Goal: Information Seeking & Learning: Check status

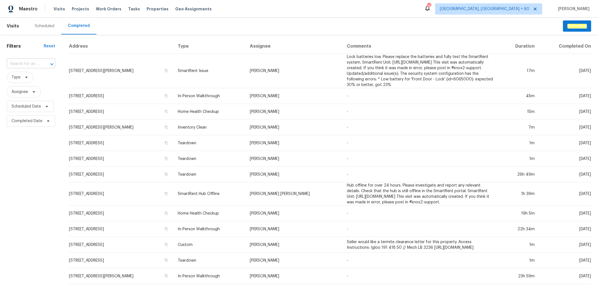
click at [31, 60] on input "text" at bounding box center [23, 64] width 33 height 9
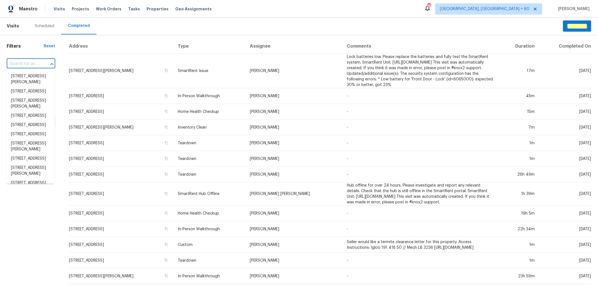
paste input "[STREET_ADDRESS]"
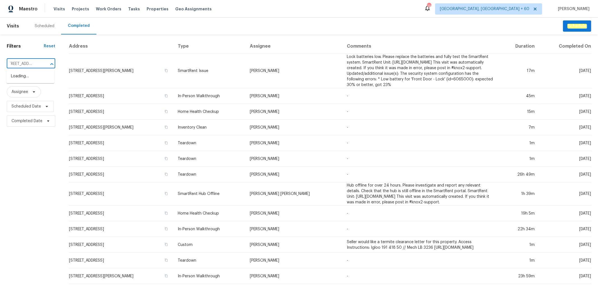
type input "[STREET_ADDRESS]"
click at [29, 79] on li "[STREET_ADDRESS]" at bounding box center [30, 76] width 48 height 9
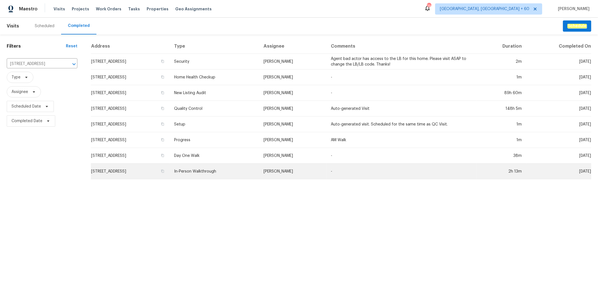
click at [259, 167] on td "In-Person Walkthrough" at bounding box center [214, 172] width 89 height 16
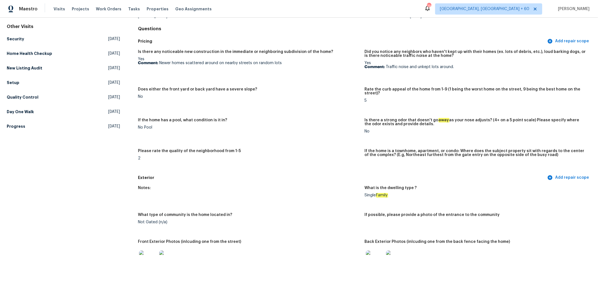
scroll to position [15, 0]
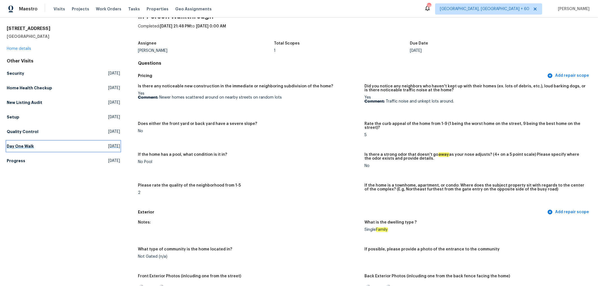
click at [30, 149] on h5 "Day One Walk" at bounding box center [20, 147] width 27 height 6
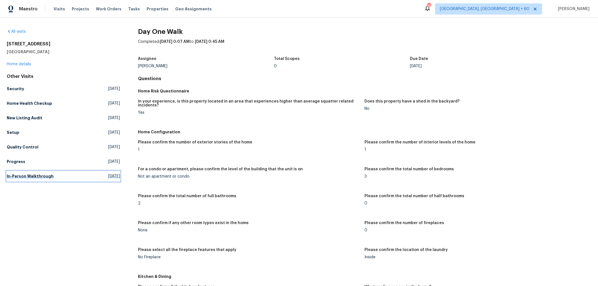
click at [39, 177] on h5 "In-Person Walkthrough" at bounding box center [30, 177] width 47 height 6
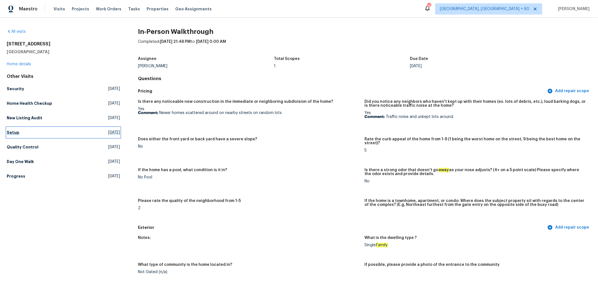
click at [24, 133] on link "Setup [DATE]" at bounding box center [63, 133] width 113 height 10
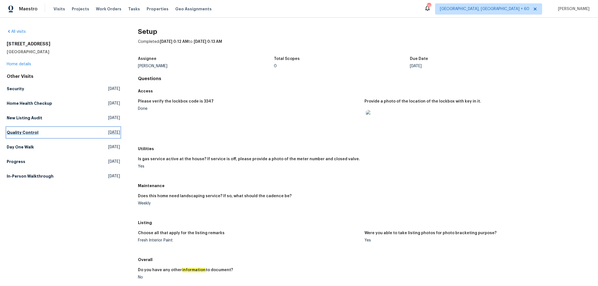
click at [45, 130] on link "Quality Control [DATE]" at bounding box center [63, 133] width 113 height 10
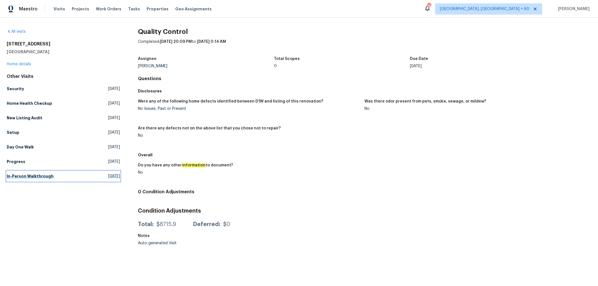
click at [43, 175] on h5 "In-Person Walkthrough" at bounding box center [30, 177] width 47 height 6
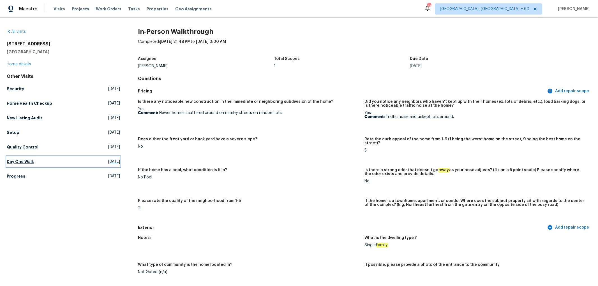
click at [33, 159] on link "Day One Walk [DATE]" at bounding box center [63, 162] width 113 height 10
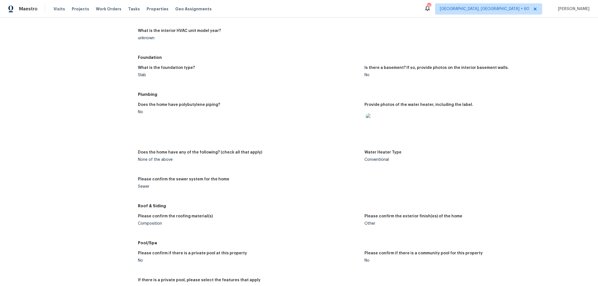
scroll to position [436, 0]
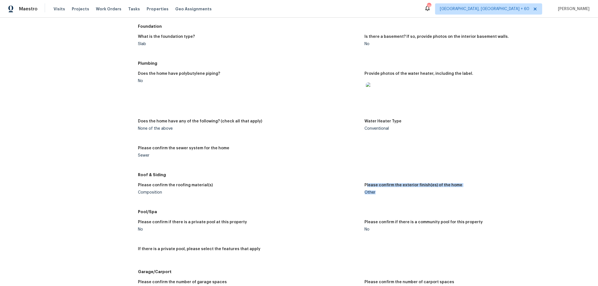
drag, startPoint x: 363, startPoint y: 189, endPoint x: 383, endPoint y: 191, distance: 20.0
click at [383, 191] on figure "Please confirm the exterior finish(es) of the home Other" at bounding box center [478, 193] width 226 height 20
click at [383, 191] on div "Other" at bounding box center [476, 193] width 222 height 4
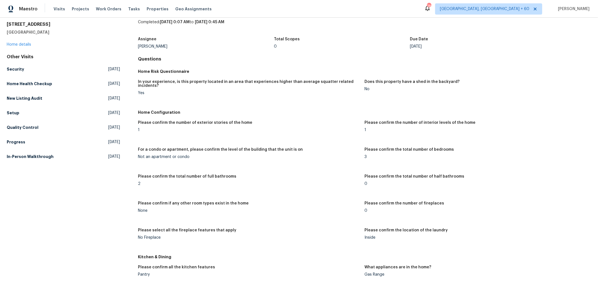
scroll to position [8, 0]
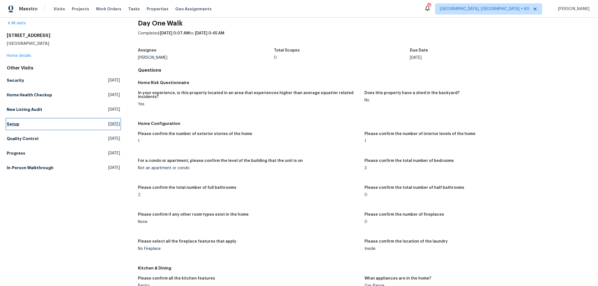
click at [12, 128] on link "Setup [DATE]" at bounding box center [63, 124] width 113 height 10
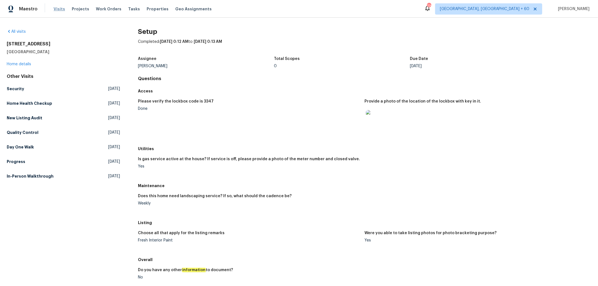
click at [57, 10] on span "Visits" at bounding box center [59, 9] width 11 height 6
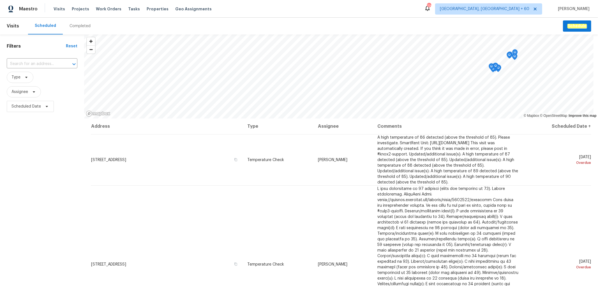
click at [76, 27] on div "Completed" at bounding box center [80, 26] width 21 height 6
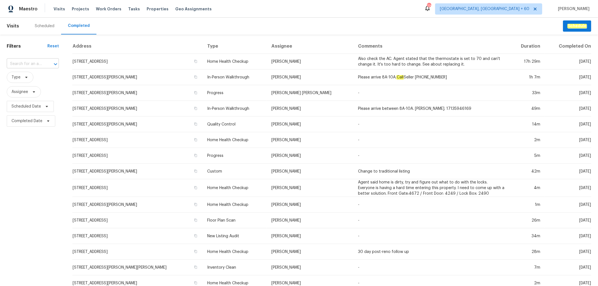
click at [25, 64] on input "text" at bounding box center [25, 64] width 36 height 9
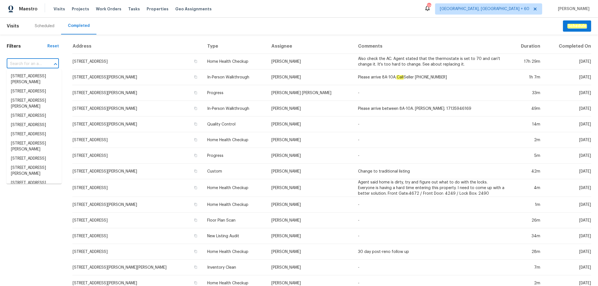
paste input "[STREET_ADDRESS]"
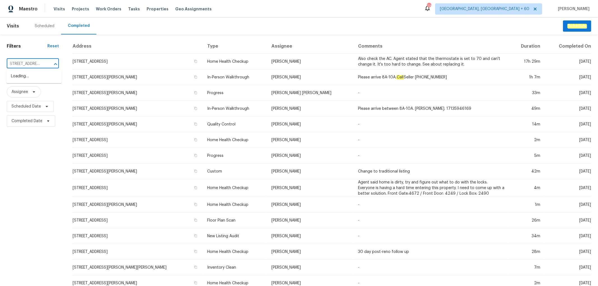
type input "[STREET_ADDRESS]"
click at [32, 78] on li "[STREET_ADDRESS]" at bounding box center [33, 76] width 55 height 9
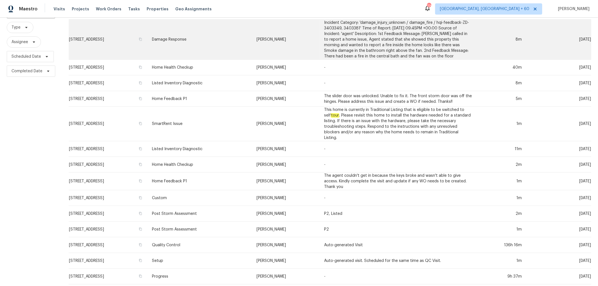
scroll to position [99, 0]
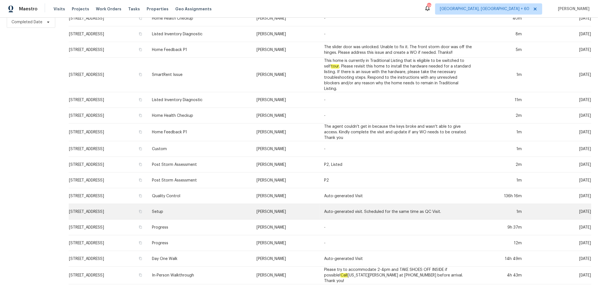
click at [225, 212] on td "Setup" at bounding box center [199, 212] width 105 height 16
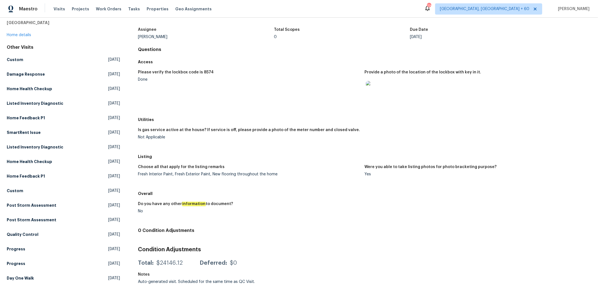
scroll to position [50, 0]
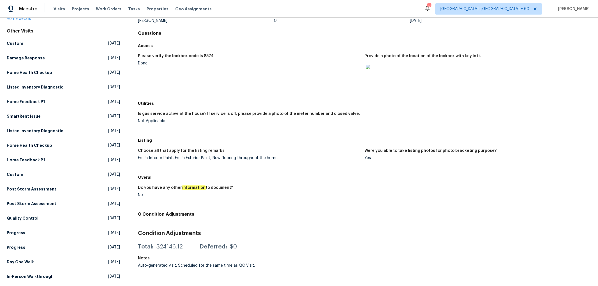
click at [32, 279] on div "All visits [STREET_ADDRESS] Home details Other Visits Custom [DATE] Damage Resp…" at bounding box center [63, 134] width 113 height 303
click at [34, 274] on h5 "In-Person Walkthrough" at bounding box center [30, 277] width 47 height 6
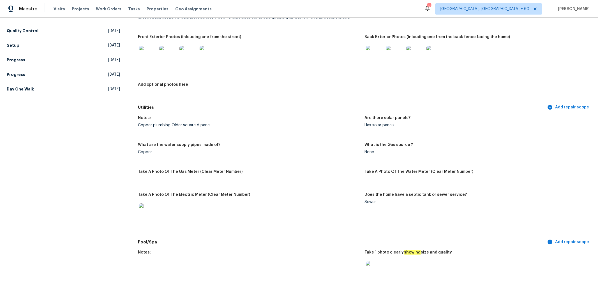
scroll to position [218, 0]
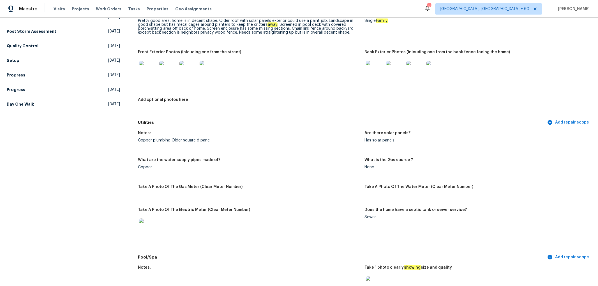
click at [379, 70] on img at bounding box center [375, 70] width 18 height 18
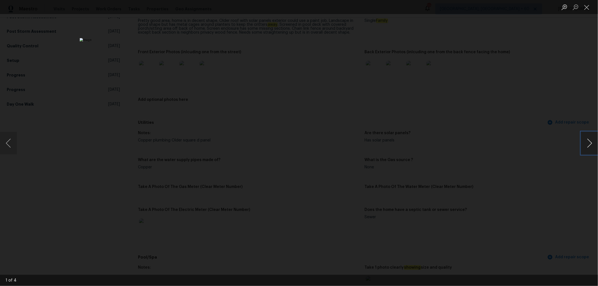
click at [592, 145] on button "Next image" at bounding box center [589, 143] width 17 height 22
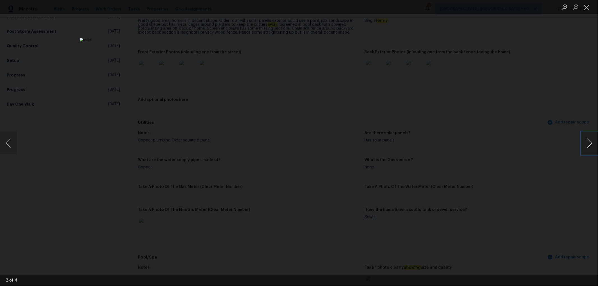
click at [592, 145] on button "Next image" at bounding box center [589, 143] width 17 height 22
click at [469, 76] on div "Lightbox" at bounding box center [299, 143] width 598 height 286
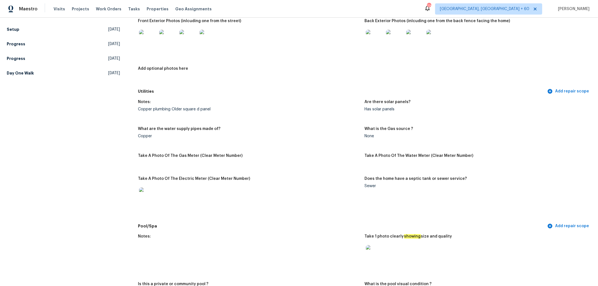
scroll to position [187, 0]
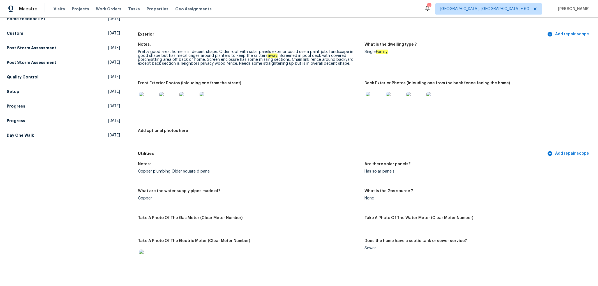
click at [149, 100] on img at bounding box center [148, 101] width 18 height 18
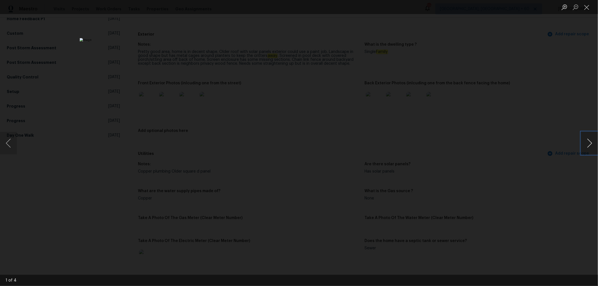
click at [592, 144] on button "Next image" at bounding box center [589, 143] width 17 height 22
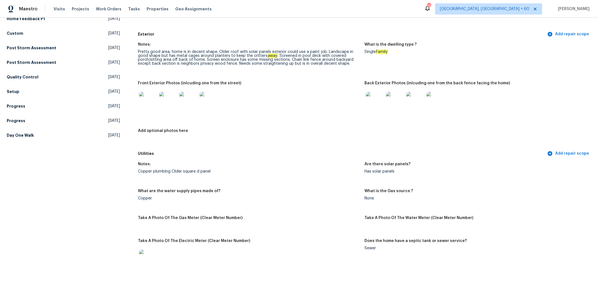
click at [428, 101] on img at bounding box center [435, 101] width 18 height 18
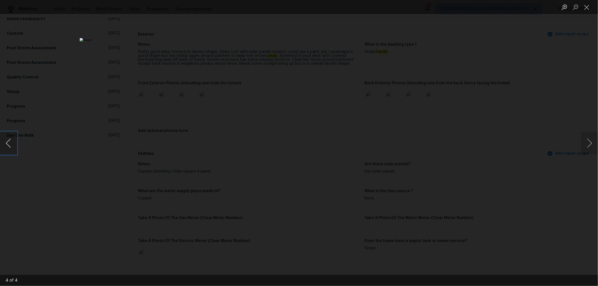
click at [14, 146] on button "Previous image" at bounding box center [8, 143] width 17 height 22
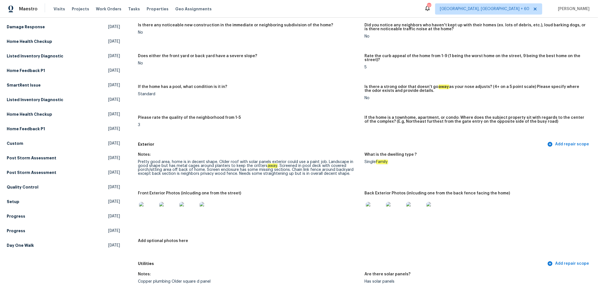
scroll to position [0, 0]
